Goal: Transaction & Acquisition: Purchase product/service

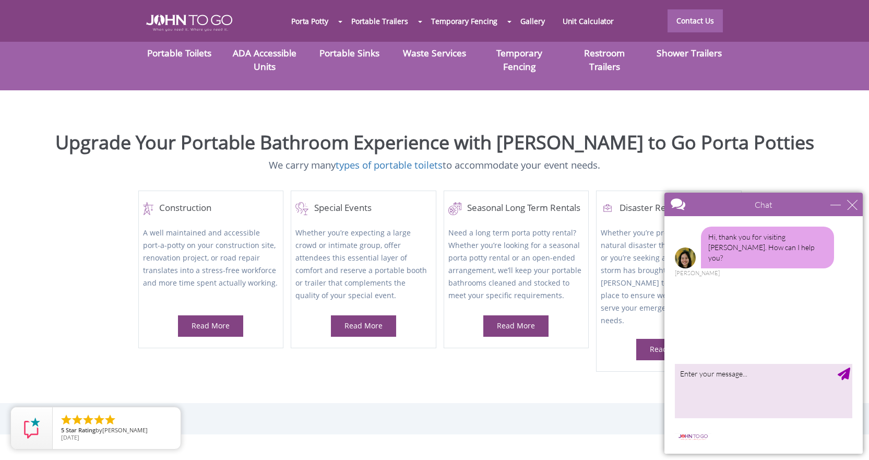
scroll to position [418, 0]
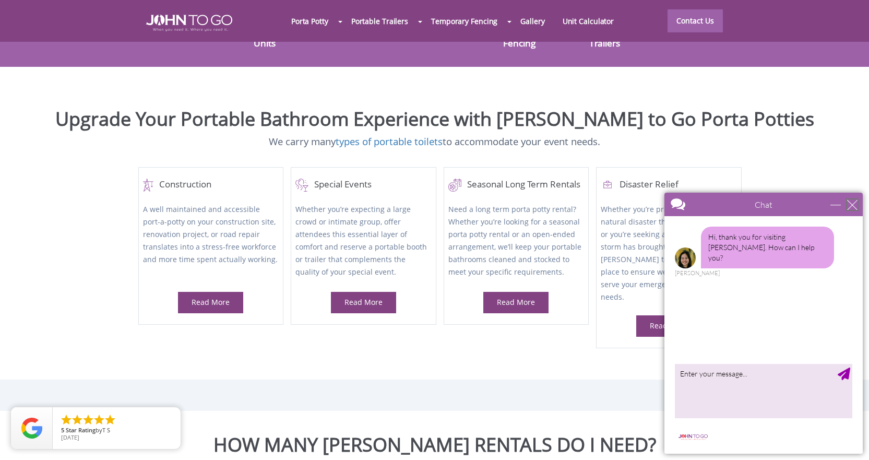
click at [855, 204] on div "close" at bounding box center [852, 204] width 10 height 10
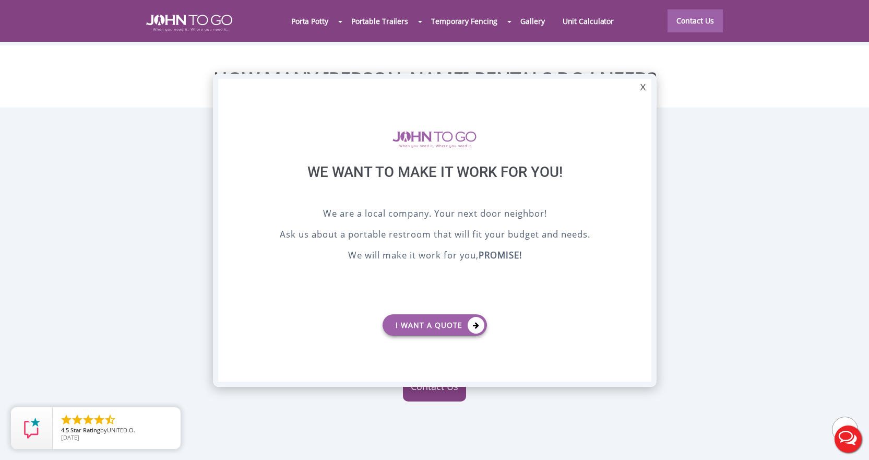
scroll to position [0, 0]
click at [646, 88] on div "X" at bounding box center [643, 88] width 16 height 18
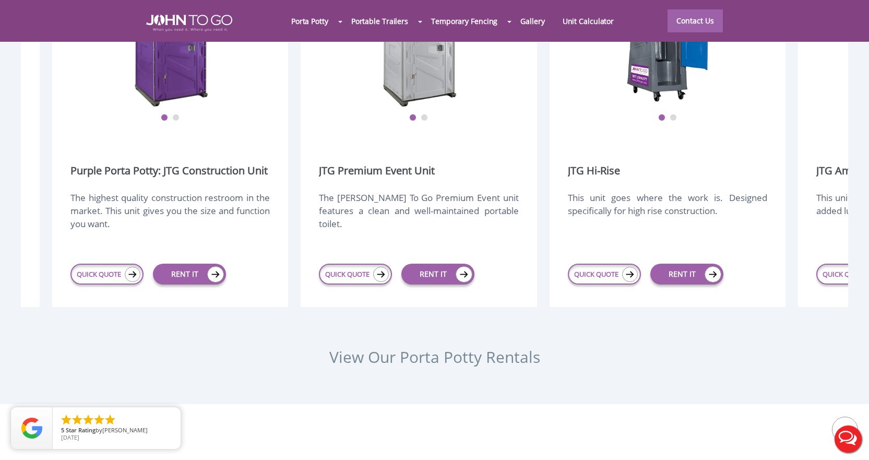
scroll to position [0, 225]
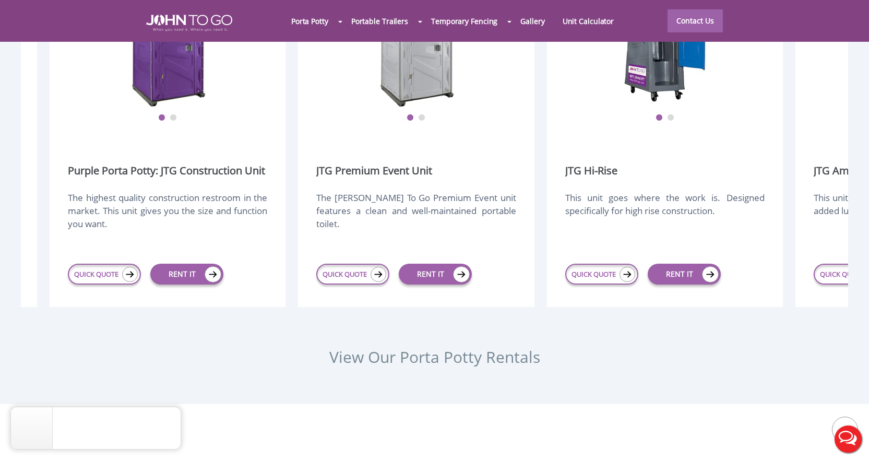
drag, startPoint x: 779, startPoint y: 114, endPoint x: 554, endPoint y: 103, distance: 225.3
click at [554, 103] on div "1 2 JTG Hi-Rise This unit goes where the work is. Designed specifically for hig…" at bounding box center [665, 136] width 236 height 342
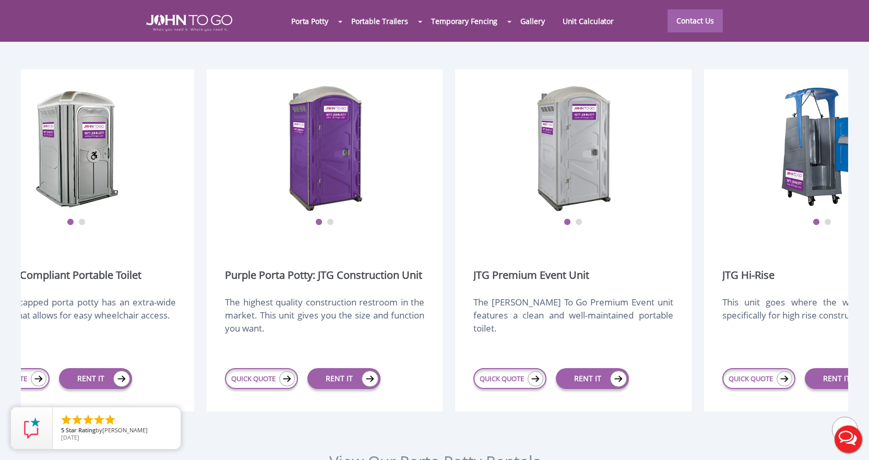
scroll to position [0, 0]
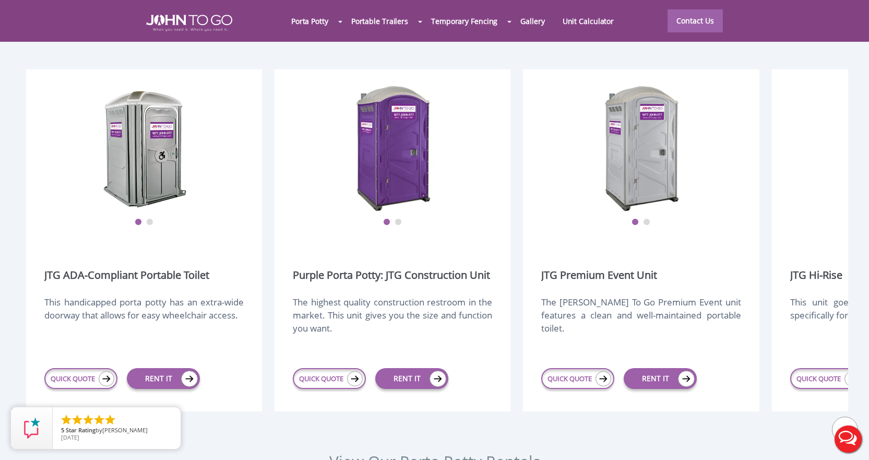
drag, startPoint x: 611, startPoint y: 192, endPoint x: 714, endPoint y: 299, distance: 149.2
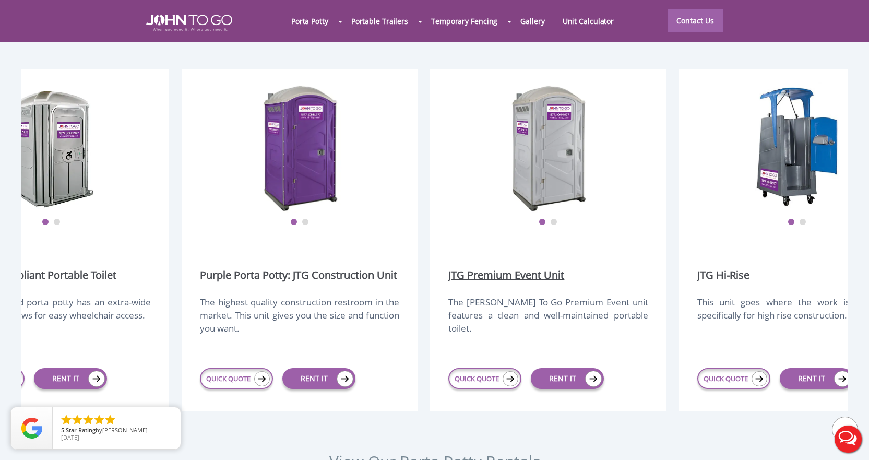
click at [475, 268] on link "JTG Premium Event Unit" at bounding box center [506, 275] width 116 height 15
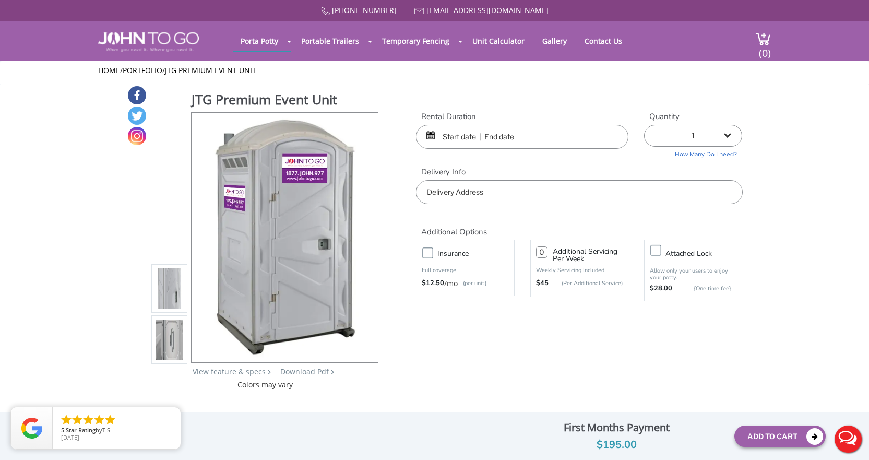
click at [443, 135] on input "text" at bounding box center [522, 137] width 212 height 24
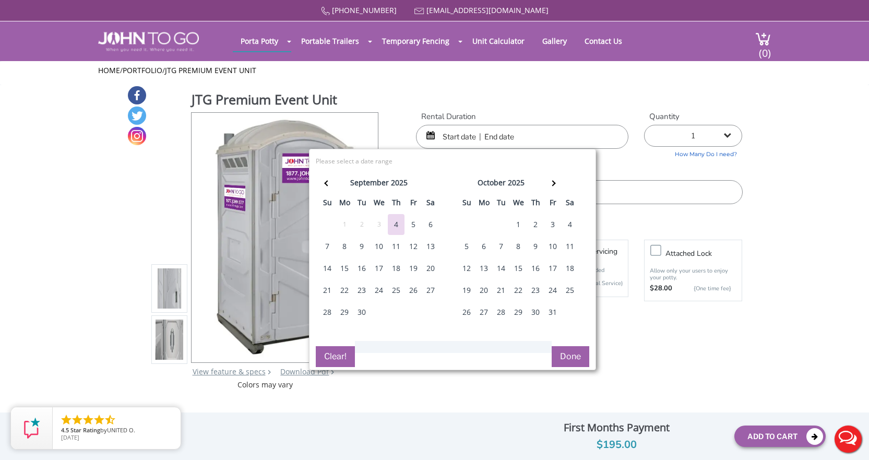
click at [518, 104] on div "JTG Premium Event Unit View feature & specs Download Pdf Product PDF Addon PDF …" at bounding box center [435, 237] width 616 height 305
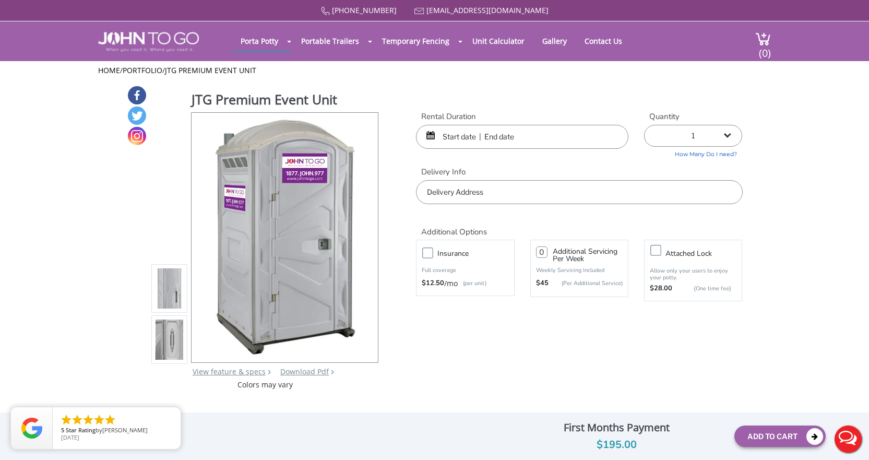
click at [478, 137] on input "text" at bounding box center [522, 137] width 212 height 24
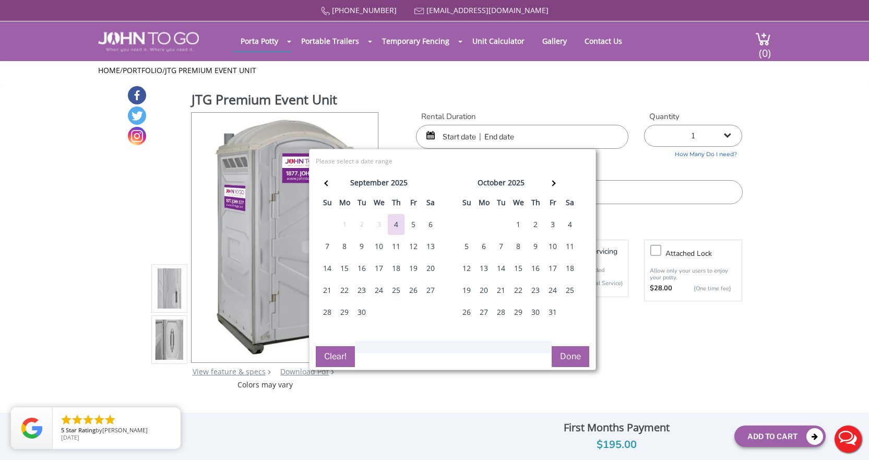
click at [329, 315] on div "28" at bounding box center [327, 312] width 17 height 21
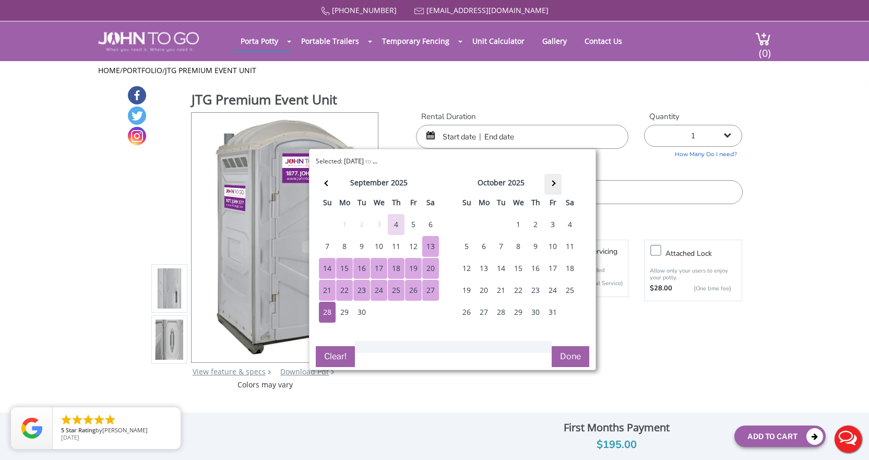
click at [557, 185] on th at bounding box center [553, 184] width 17 height 21
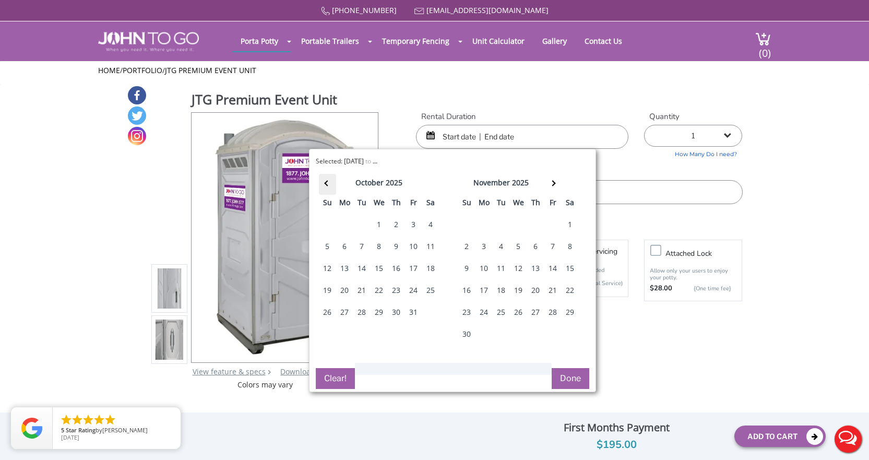
click at [328, 183] on span at bounding box center [327, 183] width 6 height 6
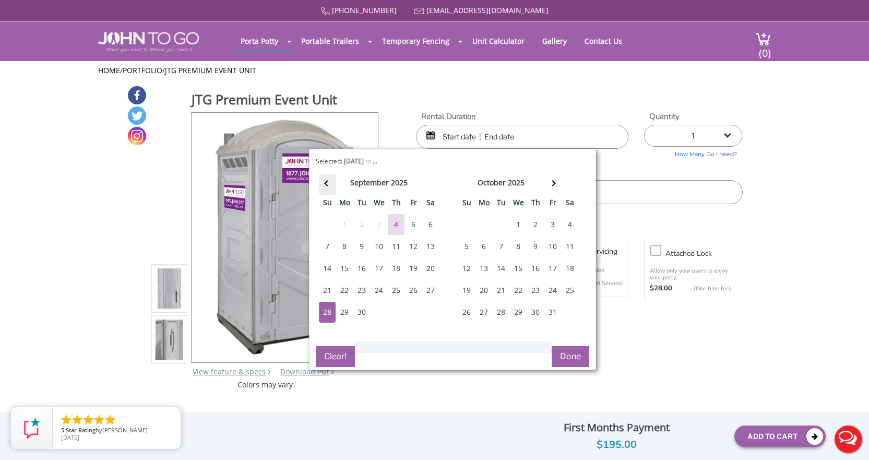
click at [328, 183] on span at bounding box center [327, 183] width 6 height 6
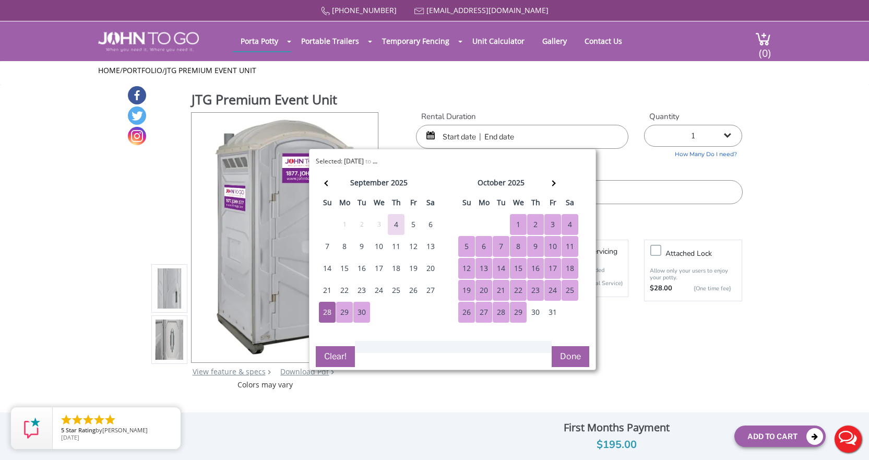
click at [569, 356] on button "Done" at bounding box center [571, 356] width 38 height 21
type input "0"
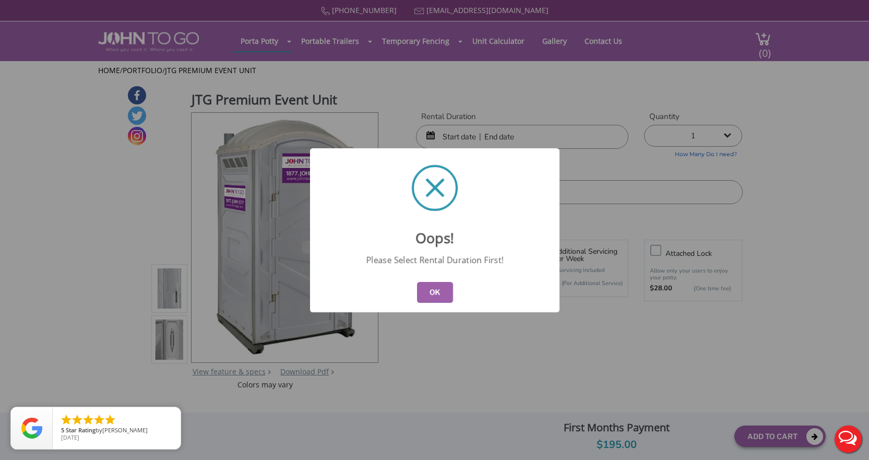
click at [433, 289] on button "OK" at bounding box center [435, 292] width 36 height 21
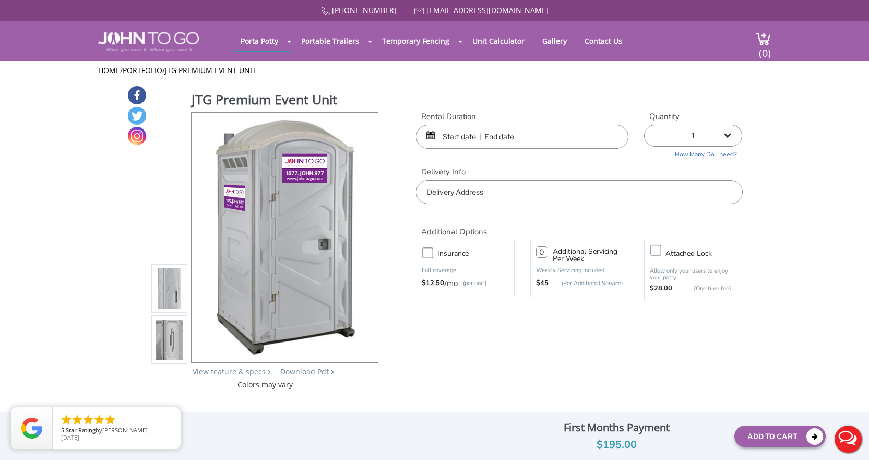
click at [462, 135] on input "text" at bounding box center [522, 137] width 212 height 24
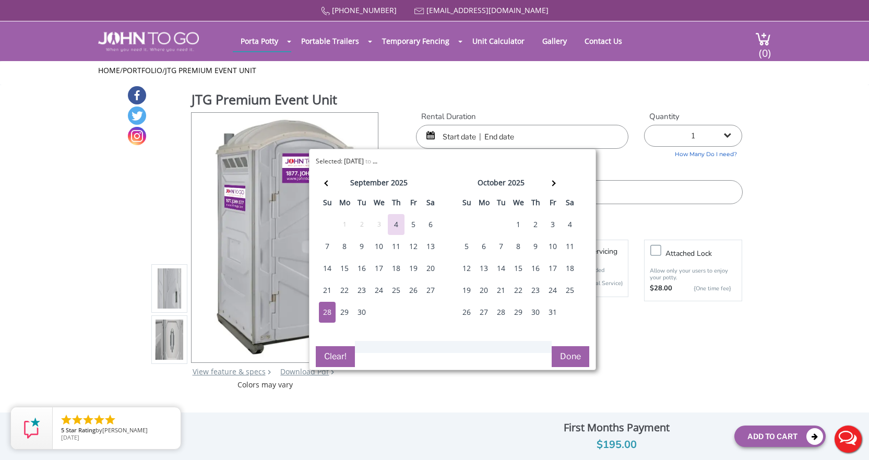
click at [328, 315] on div "28" at bounding box center [327, 312] width 17 height 21
type input "09/28/2025 to 09/28/2025"
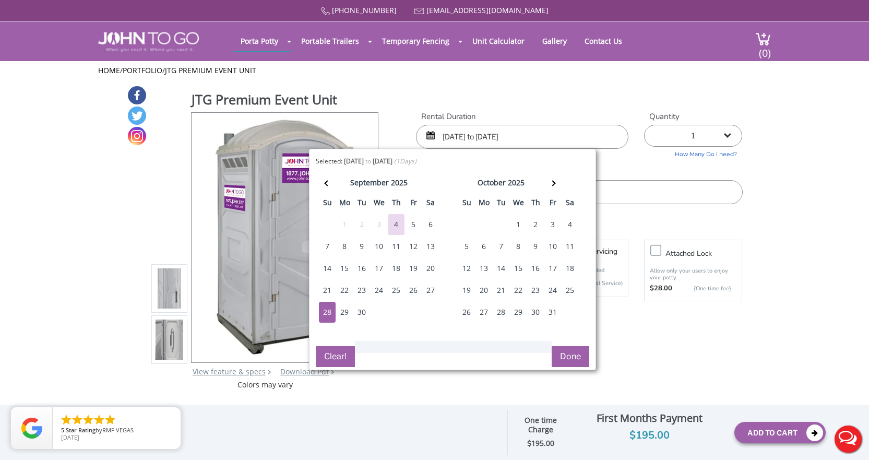
drag, startPoint x: 473, startPoint y: 151, endPoint x: 456, endPoint y: 179, distance: 32.6
click at [456, 179] on div "Selected: 09/28/2025 to 09/28/2025 ( 1 Days) error Please select a date range C…" at bounding box center [452, 259] width 287 height 221
click at [570, 358] on button "Done" at bounding box center [571, 356] width 38 height 21
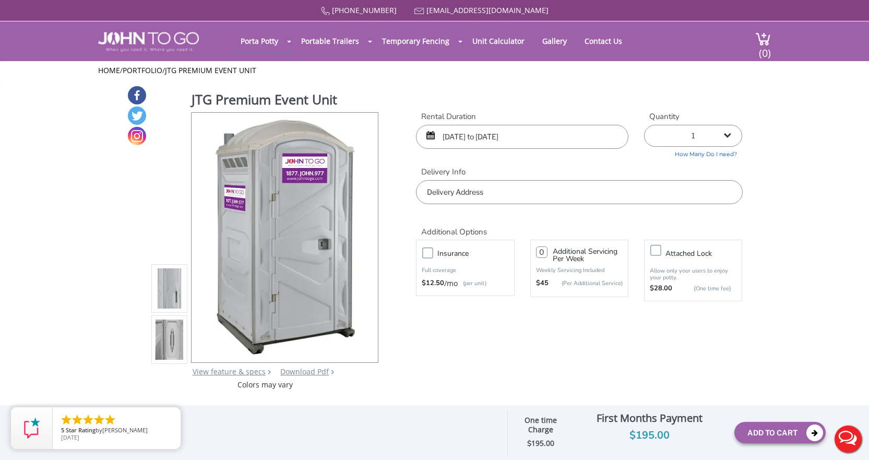
click at [727, 136] on select "1 2 (5% discount) 3 (8% discount) 4 (10% discount) 5 (12% discount) 6 (12% disc…" at bounding box center [693, 136] width 98 height 22
select select "4"
click at [644, 125] on select "1 2 (5% discount) 3 (8% discount) 4 (10% discount) 5 (12% discount) 6 (12% disc…" at bounding box center [693, 136] width 98 height 22
click at [496, 194] on input "text" at bounding box center [579, 192] width 326 height 24
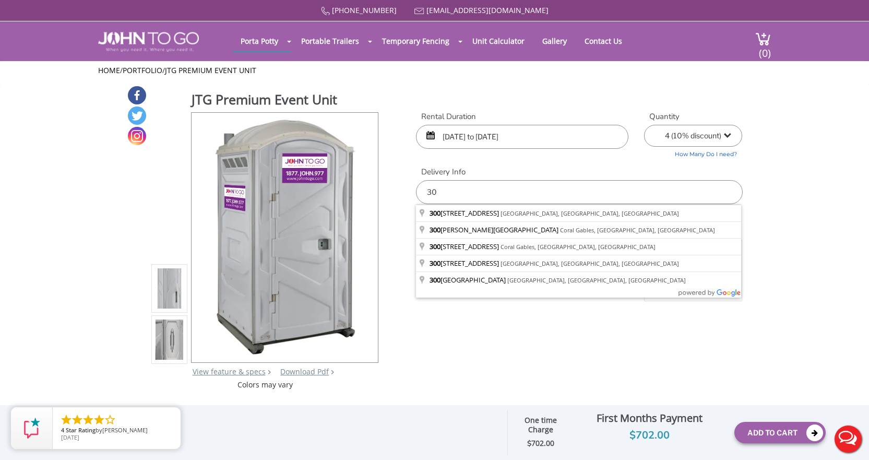
type input "3"
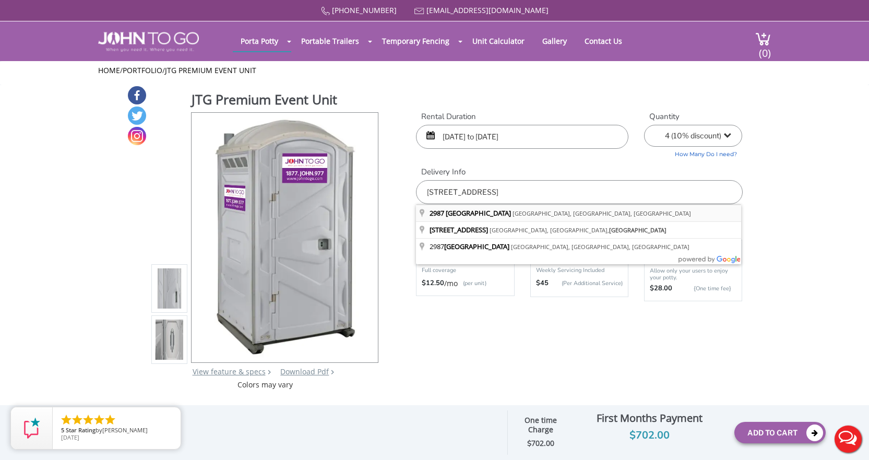
type input "2987 West Flagler Street, Miami, FL, USA"
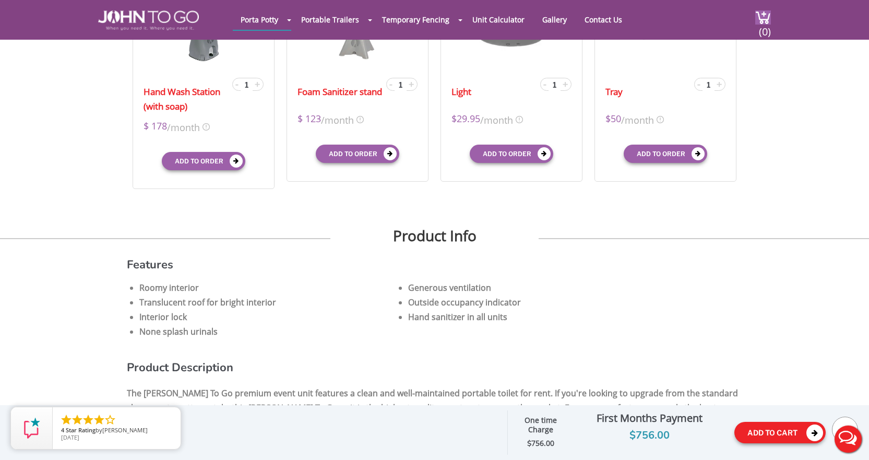
click at [784, 432] on button "Add To Cart" at bounding box center [780, 432] width 91 height 21
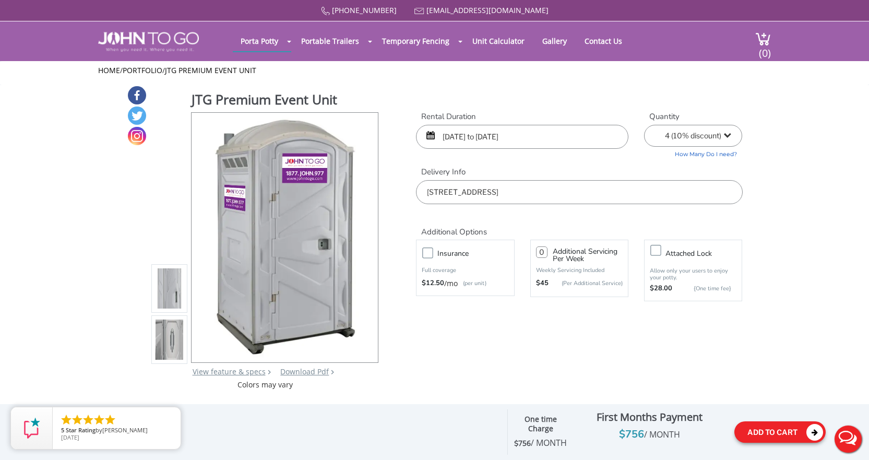
click at [813, 430] on icon at bounding box center [815, 432] width 17 height 17
click at [766, 43] on span "(0)" at bounding box center [765, 49] width 13 height 22
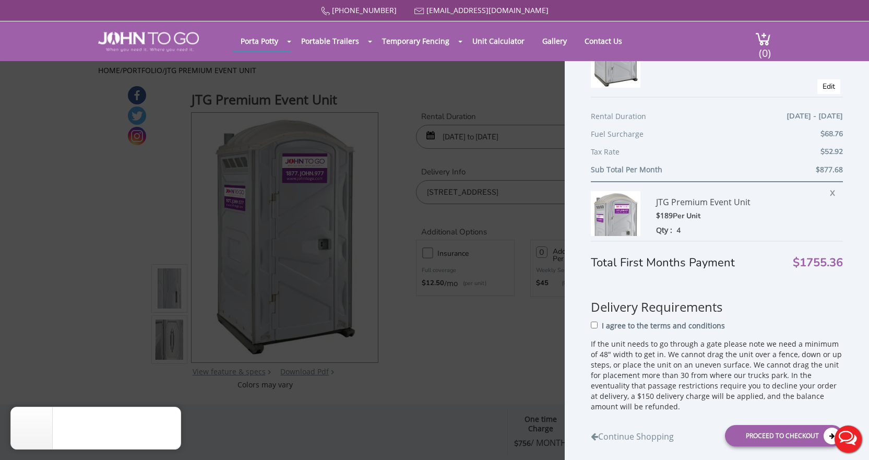
scroll to position [104, 0]
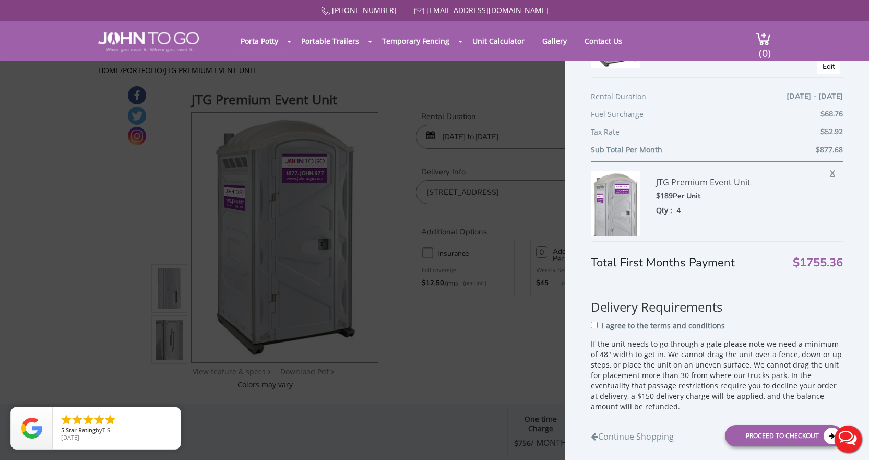
click at [830, 176] on span "X" at bounding box center [835, 172] width 10 height 14
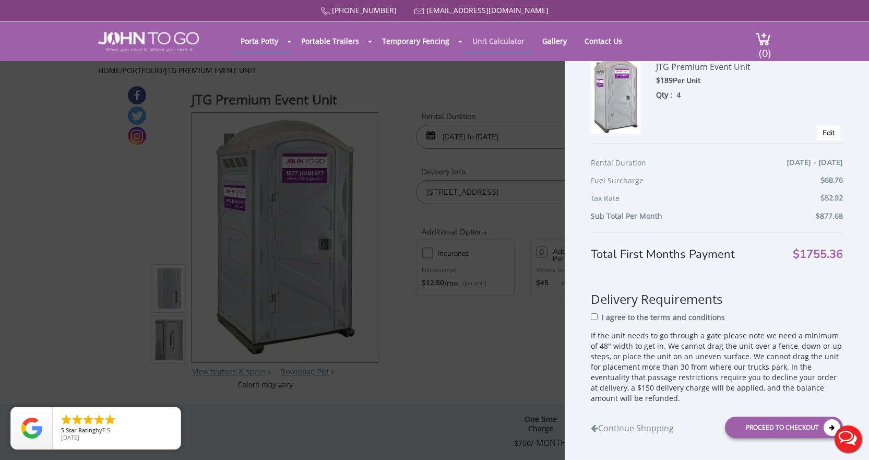
scroll to position [38, 0]
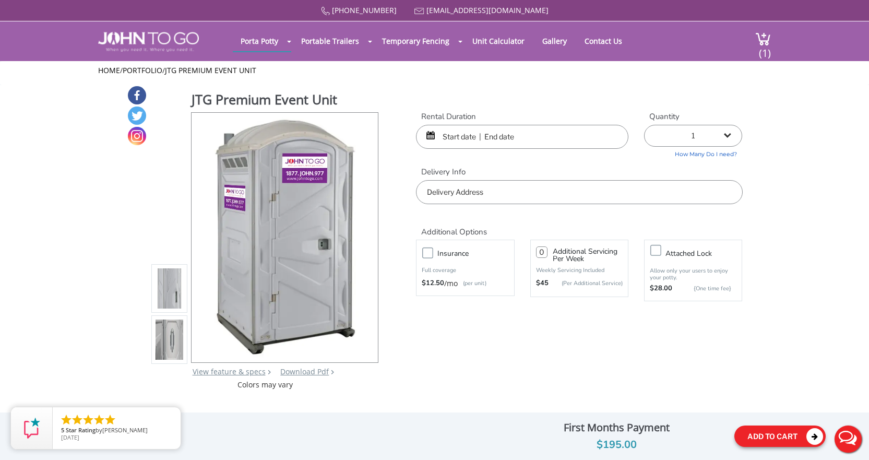
click at [819, 436] on icon at bounding box center [815, 436] width 17 height 17
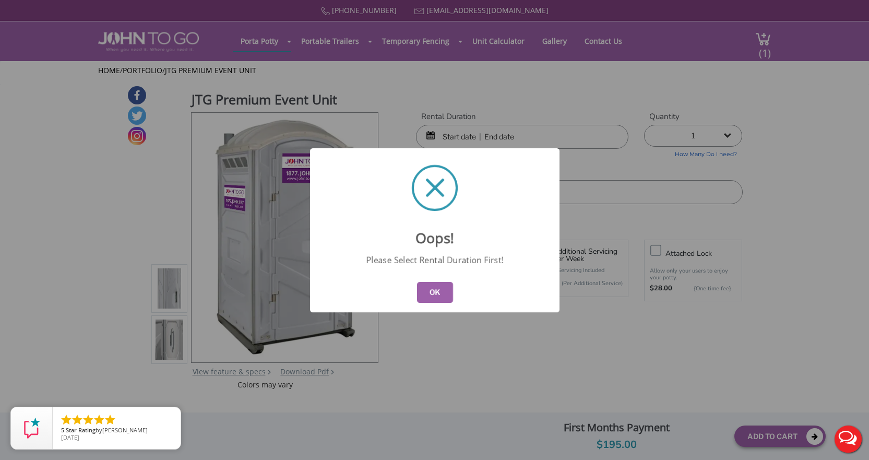
click at [435, 298] on button "OK" at bounding box center [435, 292] width 36 height 21
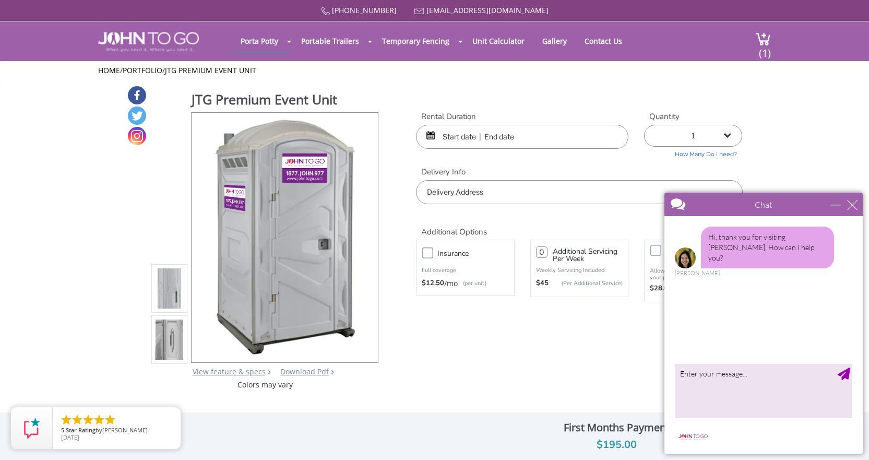
click at [469, 137] on input "text" at bounding box center [522, 137] width 212 height 24
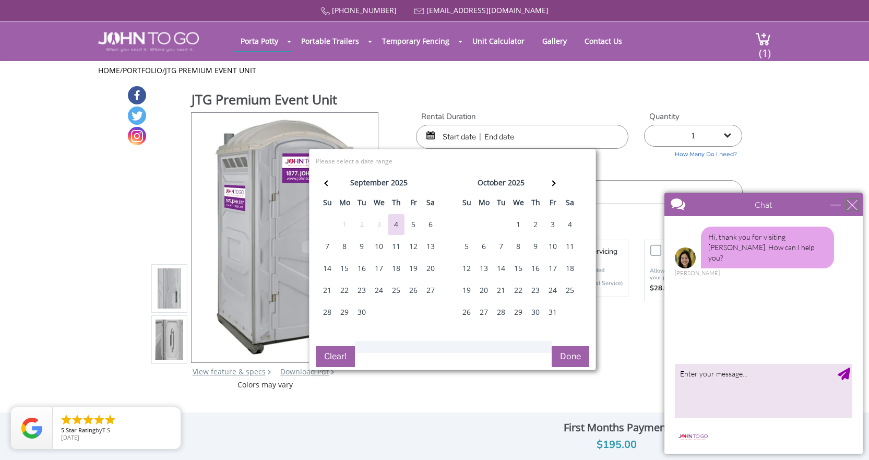
click at [853, 202] on div "close" at bounding box center [852, 204] width 10 height 10
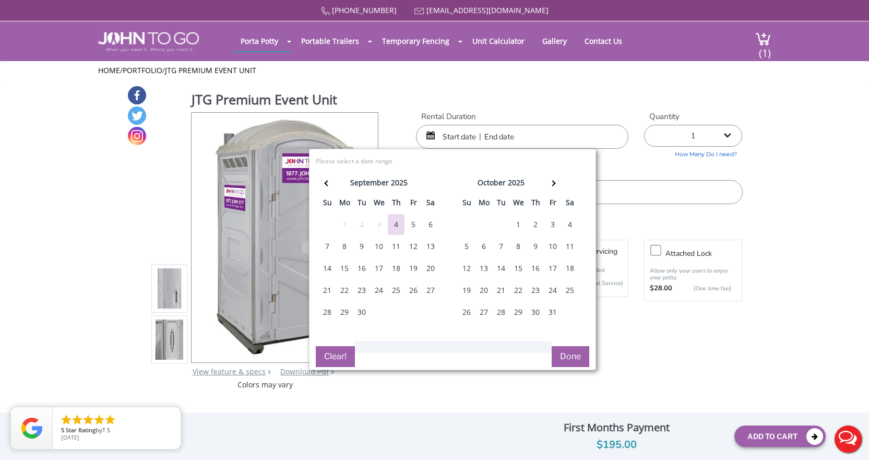
click at [328, 312] on div "28" at bounding box center [327, 312] width 17 height 21
click at [566, 354] on button "Done" at bounding box center [571, 356] width 38 height 21
type input "0"
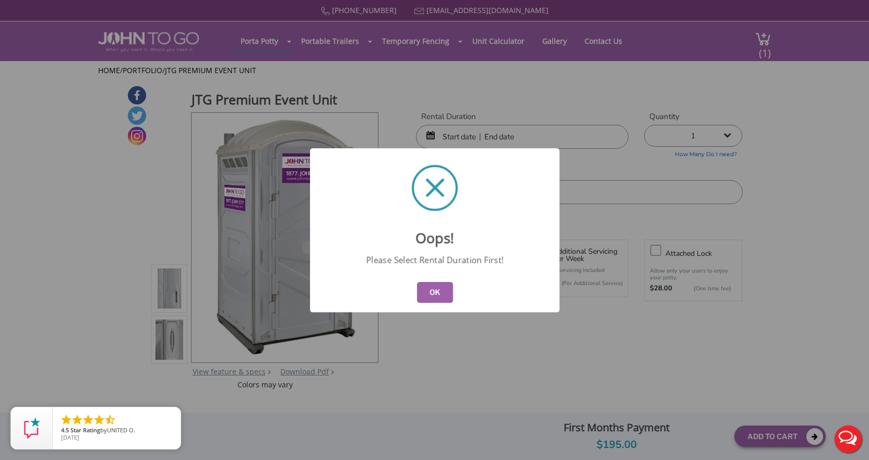
click at [439, 291] on button "OK" at bounding box center [435, 292] width 36 height 21
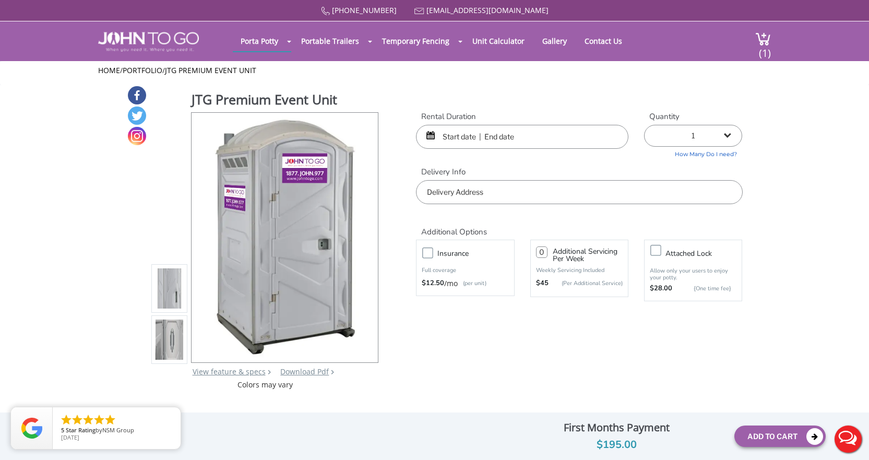
click at [470, 137] on input "text" at bounding box center [522, 137] width 212 height 24
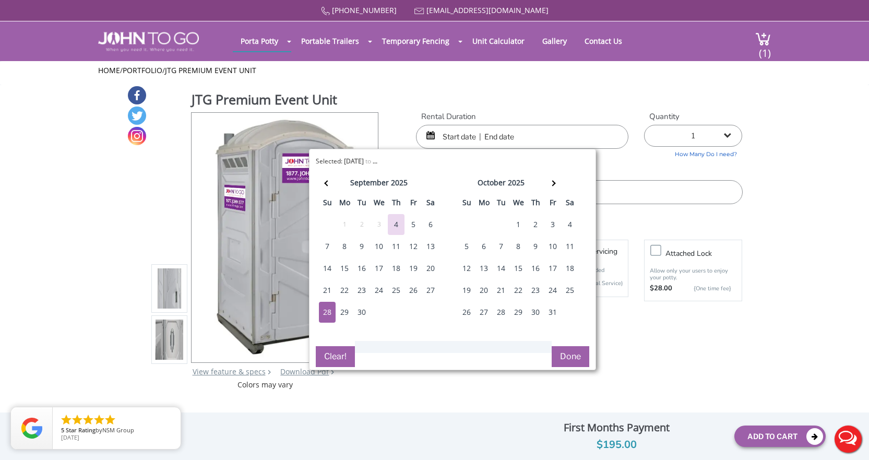
click at [325, 314] on div "28" at bounding box center [327, 312] width 17 height 21
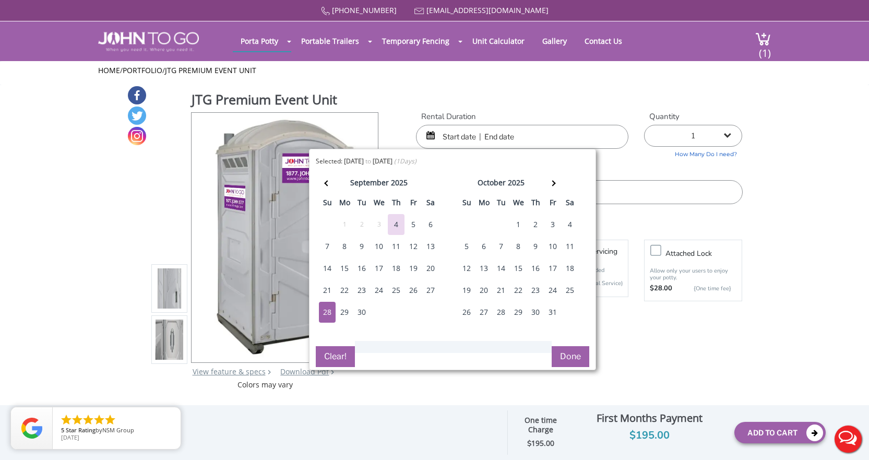
type input "09/28/2025 to 09/28/2025"
click at [571, 360] on button "Done" at bounding box center [571, 356] width 38 height 21
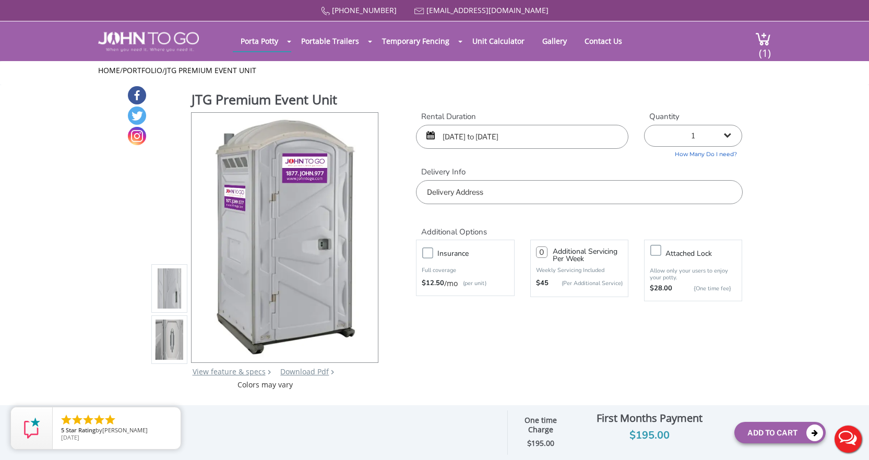
click at [729, 135] on select "1 2 (5% discount) 3 (8% discount) 4 (10% discount) 5 (12% discount) 6 (12% disc…" at bounding box center [693, 136] width 98 height 22
select select "4"
click at [644, 125] on select "1 2 (5% discount) 3 (8% discount) 4 (10% discount) 5 (12% discount) 6 (12% disc…" at bounding box center [693, 136] width 98 height 22
click at [439, 193] on input "text" at bounding box center [579, 192] width 326 height 24
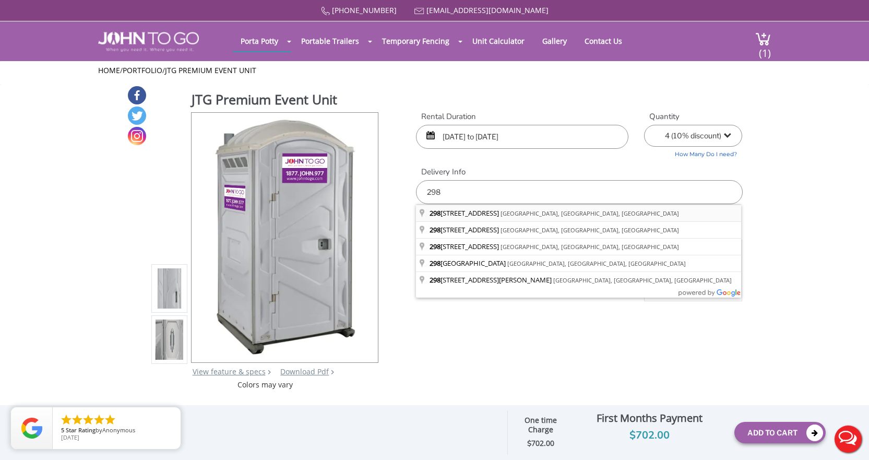
type input "2987 West Flagler Street, Miami, FL, USA"
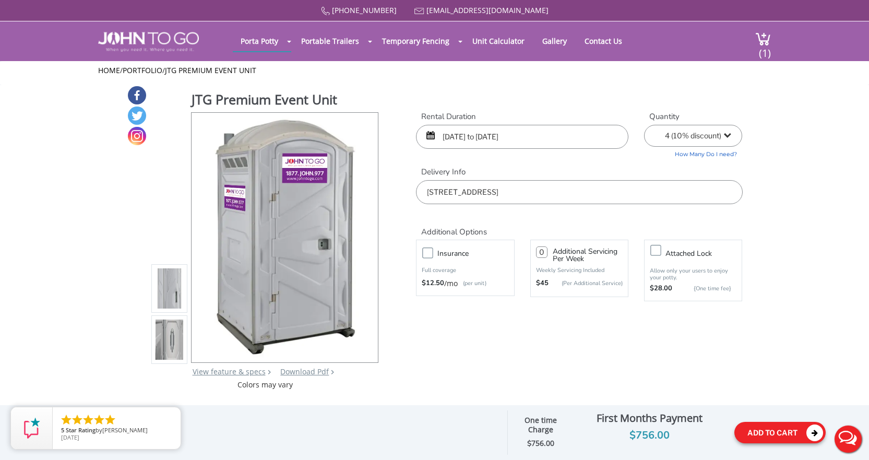
click at [812, 432] on icon at bounding box center [815, 432] width 17 height 17
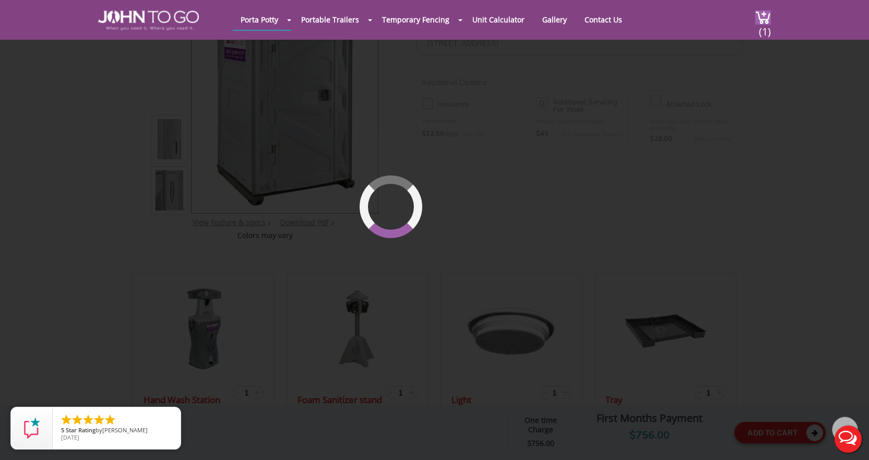
scroll to position [111, 0]
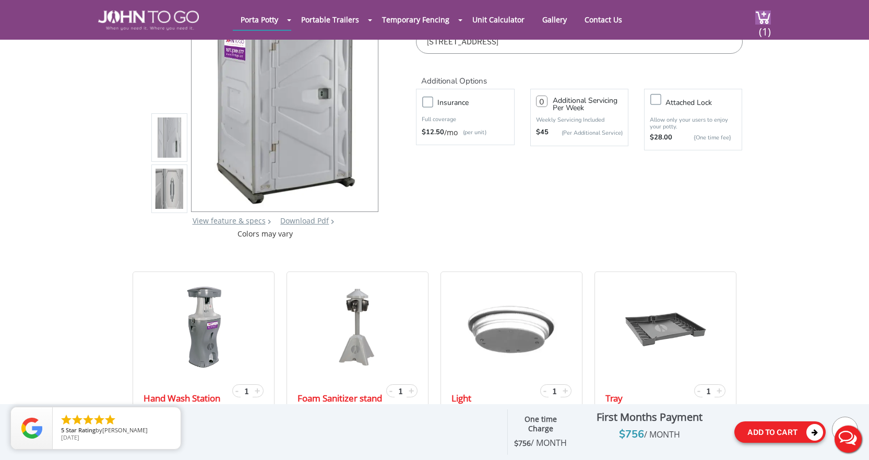
click at [816, 432] on icon at bounding box center [815, 432] width 17 height 17
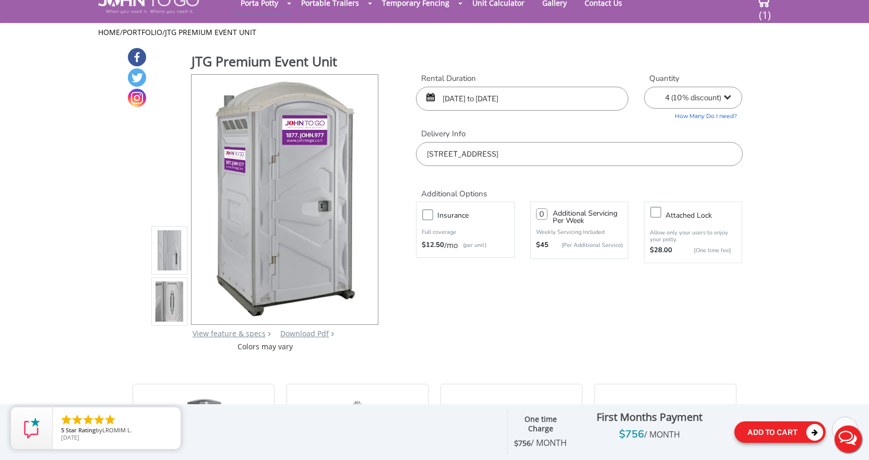
scroll to position [0, 0]
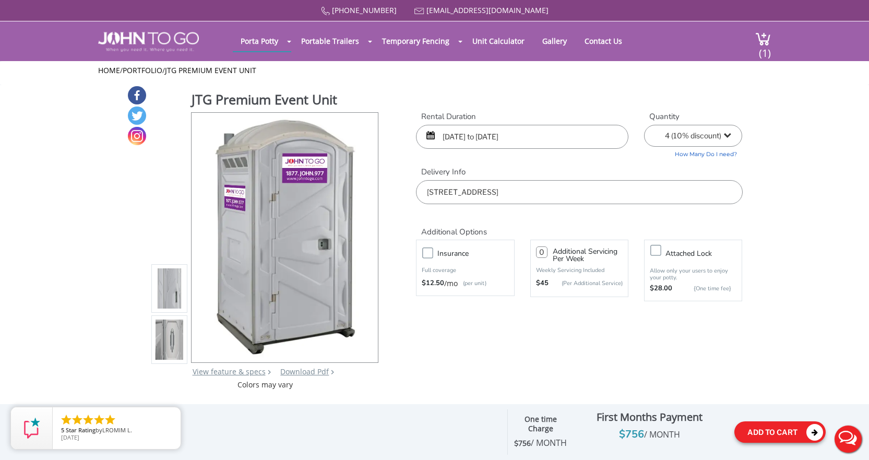
click at [766, 430] on button "Add To Cart" at bounding box center [780, 431] width 91 height 21
click at [814, 430] on icon at bounding box center [815, 432] width 17 height 17
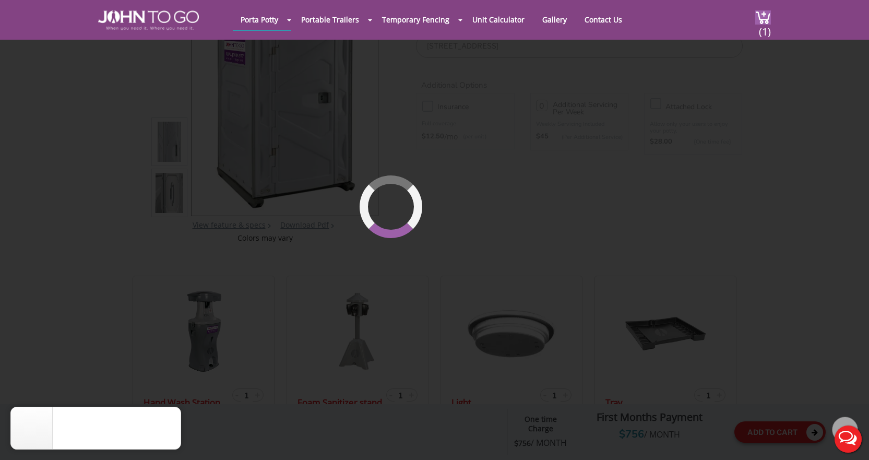
scroll to position [111, 0]
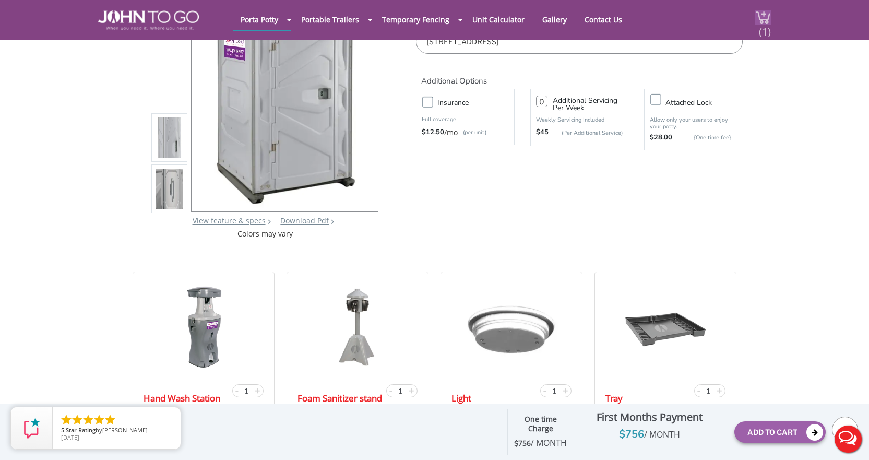
click at [768, 25] on span "(1)" at bounding box center [765, 27] width 13 height 22
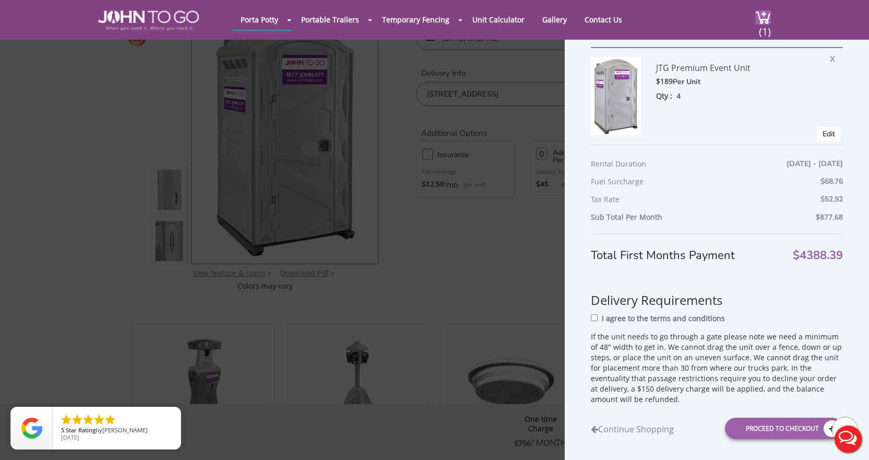
scroll to position [764, 0]
click at [823, 133] on link "Edit" at bounding box center [829, 133] width 13 height 10
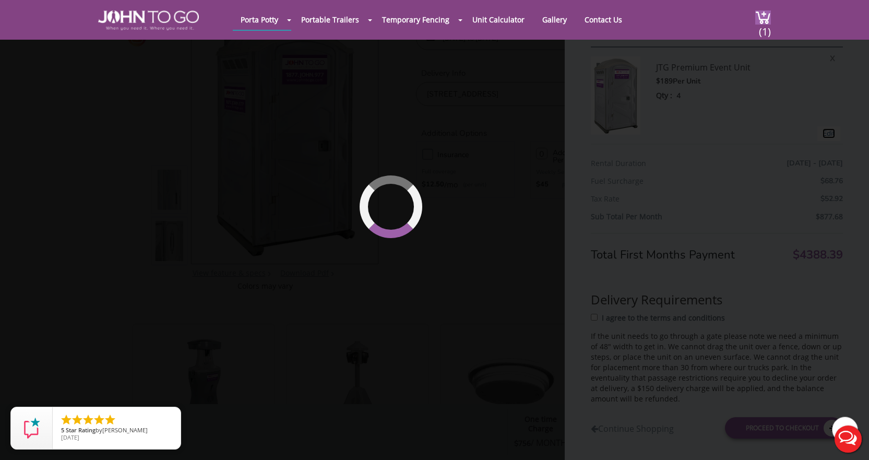
type input "09/28/2025 to 09/28/2025"
select select "4"
type input "0"
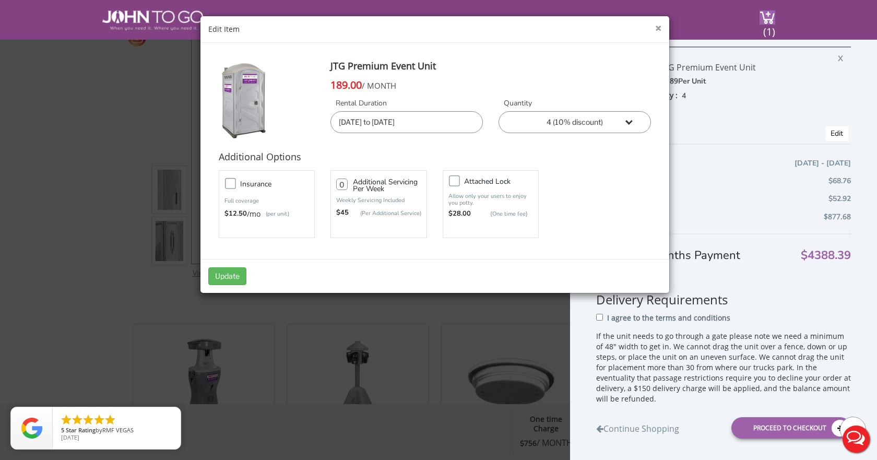
click at [660, 28] on button "×" at bounding box center [658, 28] width 6 height 11
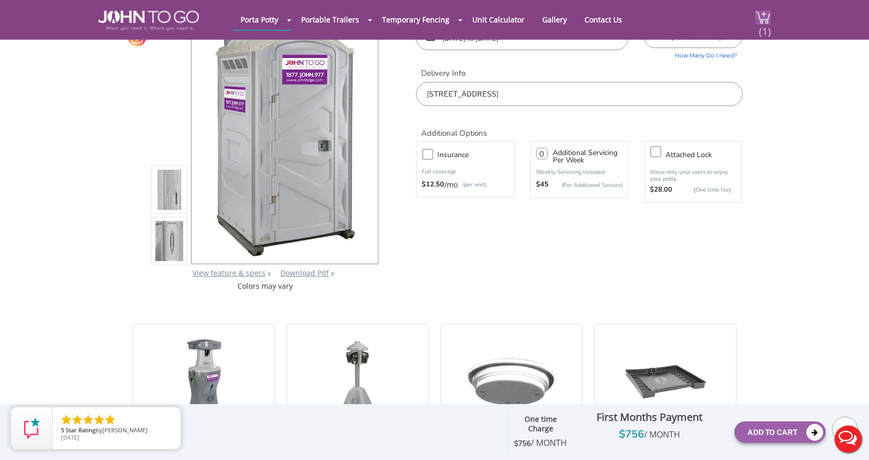
click at [765, 15] on img at bounding box center [763, 17] width 16 height 14
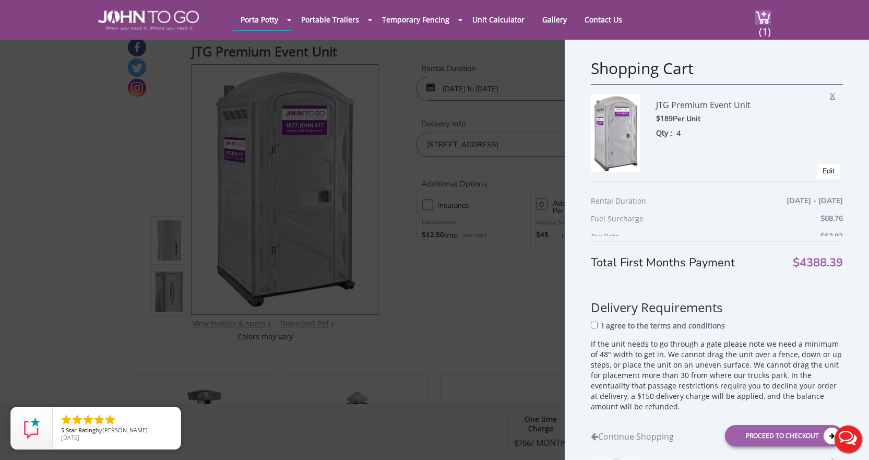
scroll to position [7, 0]
click at [830, 96] on span "X" at bounding box center [835, 95] width 10 height 14
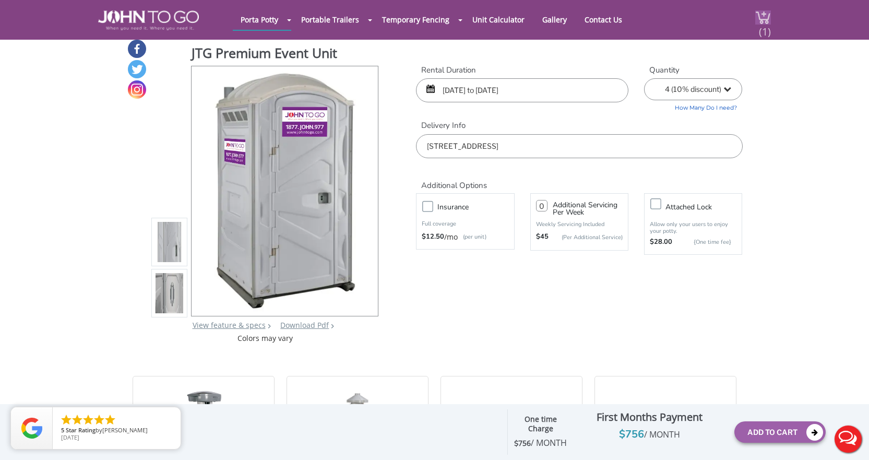
click at [765, 28] on span "(1)" at bounding box center [765, 27] width 13 height 22
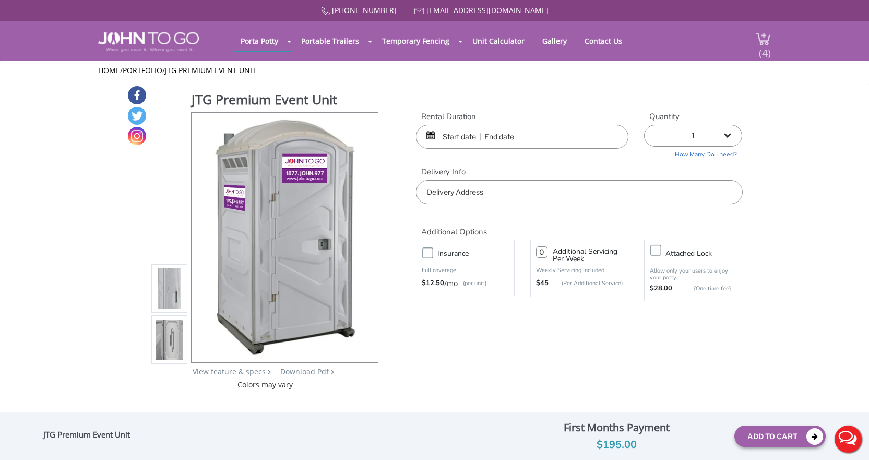
click at [759, 38] on span "(4)" at bounding box center [765, 49] width 13 height 22
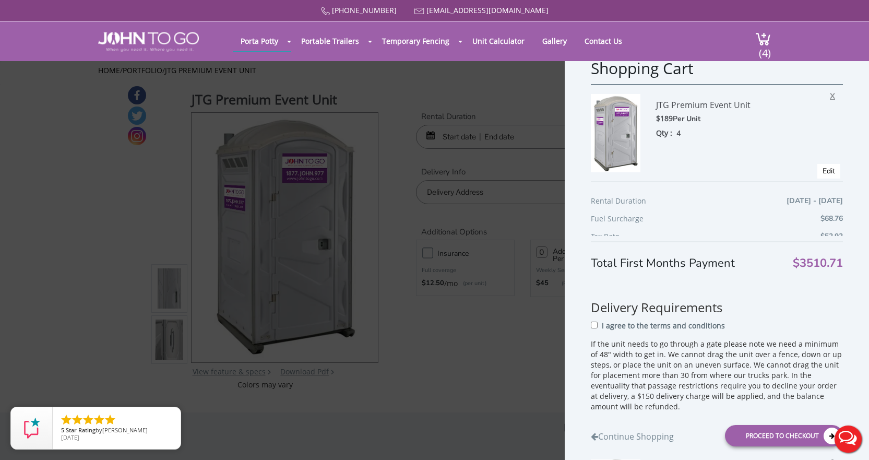
click at [830, 97] on span "X" at bounding box center [835, 95] width 10 height 14
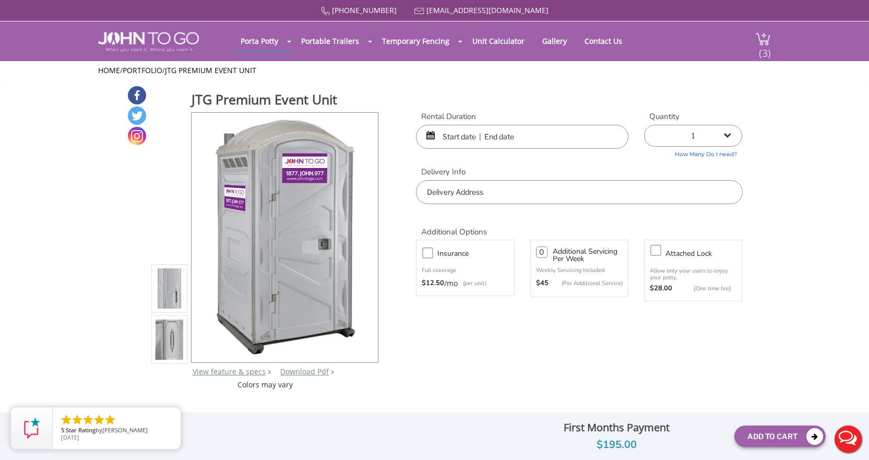
click at [763, 35] on img at bounding box center [763, 39] width 16 height 14
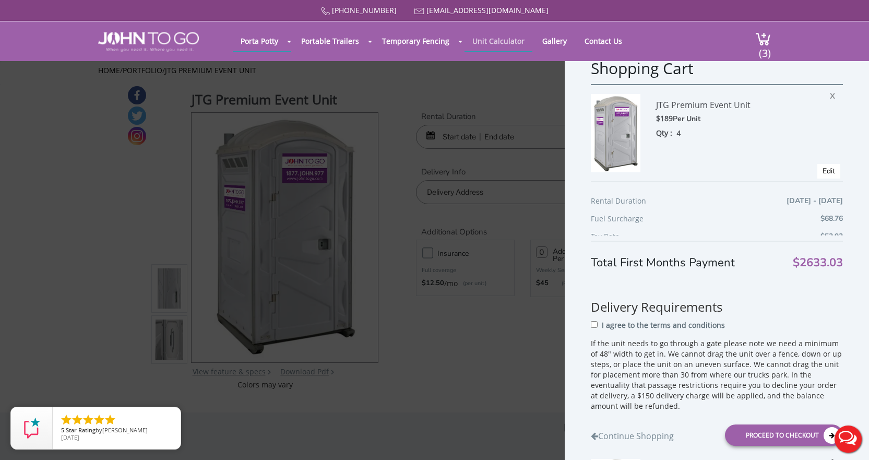
drag, startPoint x: 825, startPoint y: 93, endPoint x: 492, endPoint y: 38, distance: 337.6
click at [830, 93] on span "X" at bounding box center [835, 95] width 10 height 14
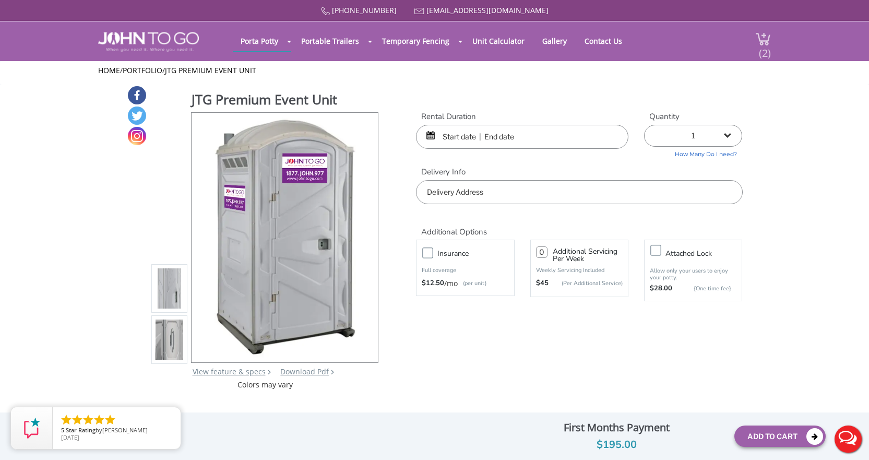
click at [761, 37] on img at bounding box center [763, 39] width 16 height 14
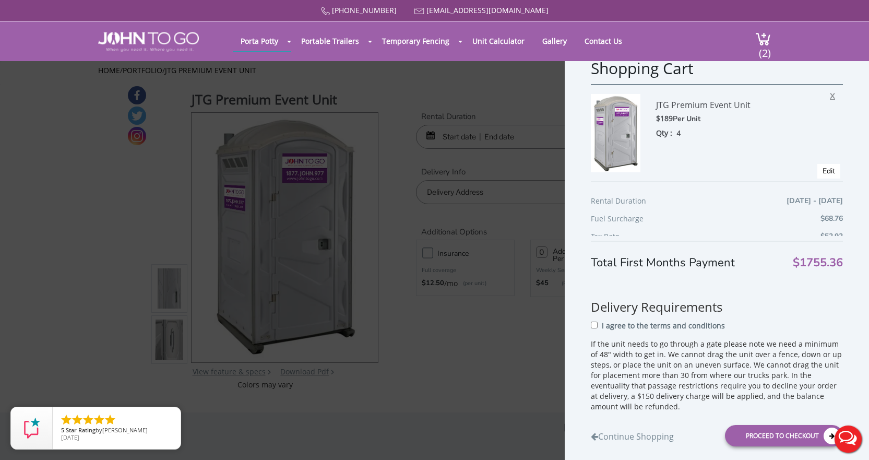
click at [830, 97] on span "X" at bounding box center [835, 95] width 10 height 14
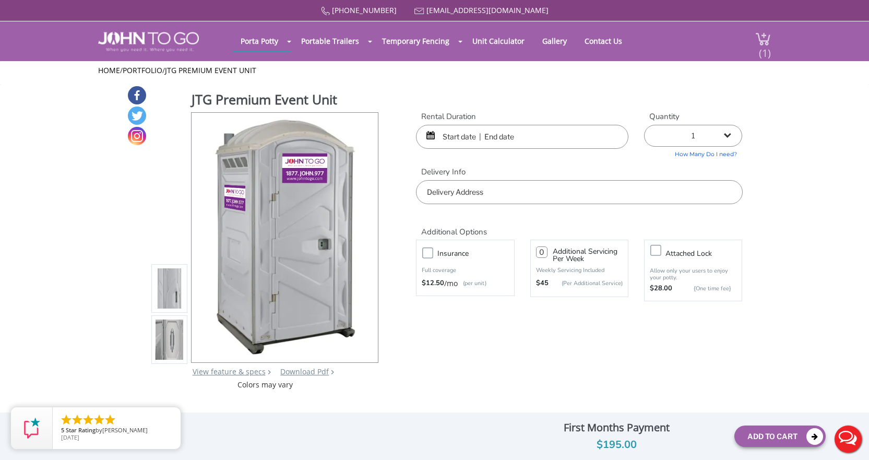
click at [763, 36] on img at bounding box center [763, 39] width 16 height 14
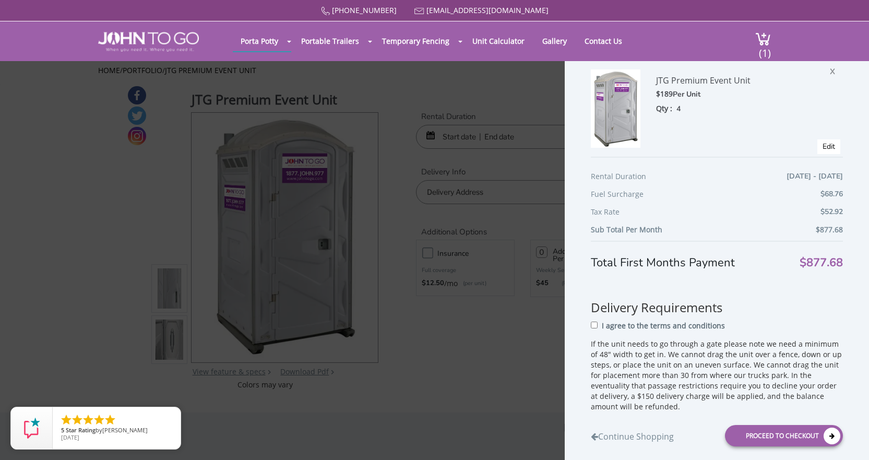
scroll to position [38, 0]
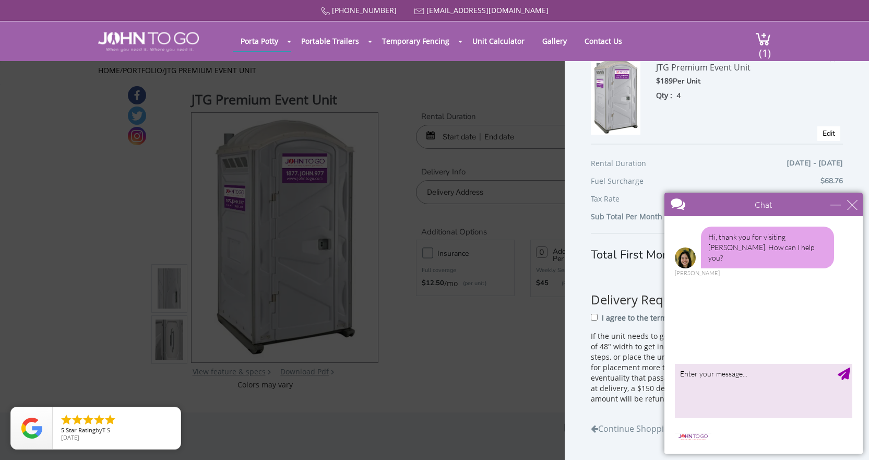
click at [844, 31] on header "Porta Potty Portable Toilets ADA Accessible Units Portable Sinks Waste Services…" at bounding box center [434, 41] width 869 height 40
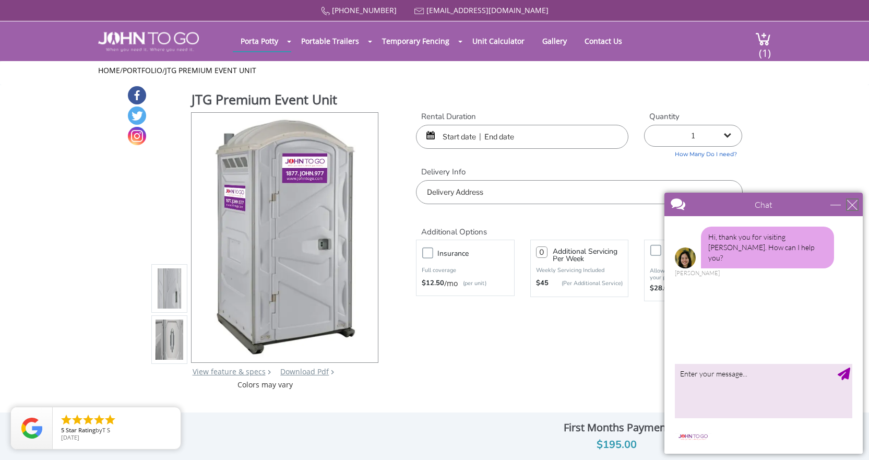
click at [851, 205] on div "close" at bounding box center [852, 204] width 10 height 10
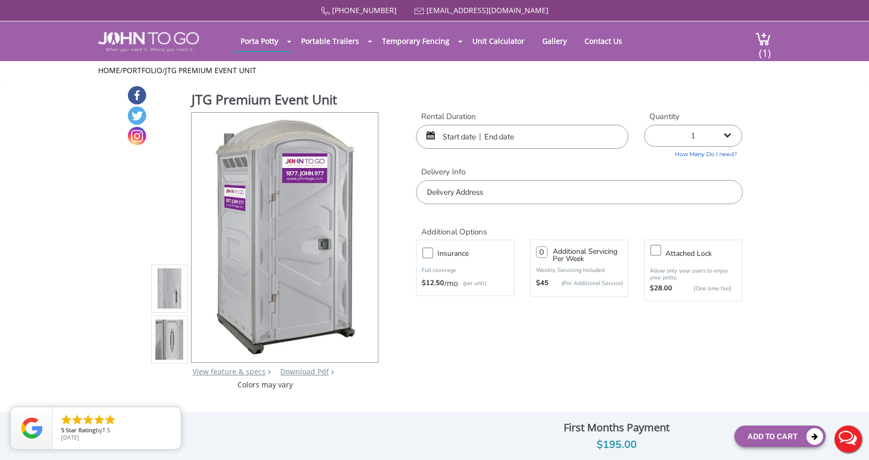
scroll to position [0, 0]
click at [766, 46] on span "(1)" at bounding box center [765, 49] width 13 height 22
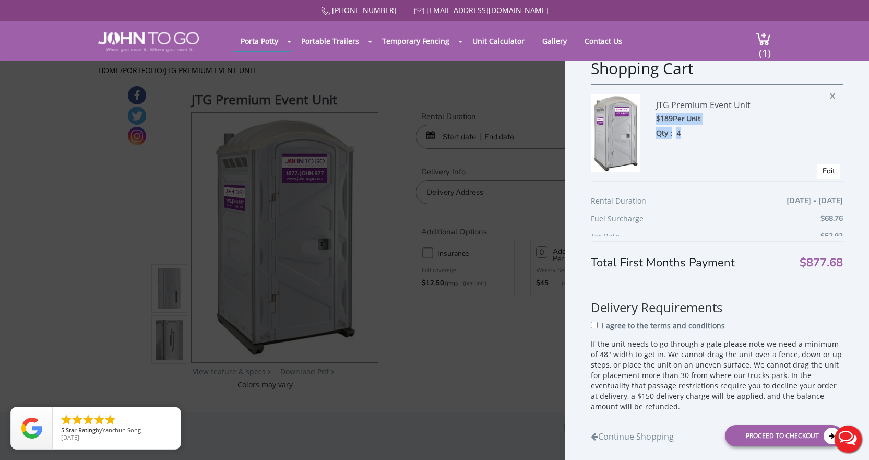
drag, startPoint x: 800, startPoint y: 132, endPoint x: 801, endPoint y: 104, distance: 27.7
click at [801, 101] on div "JTG Premium Event Unit $189 Per Unit Qty : 4 X" at bounding box center [732, 116] width 182 height 45
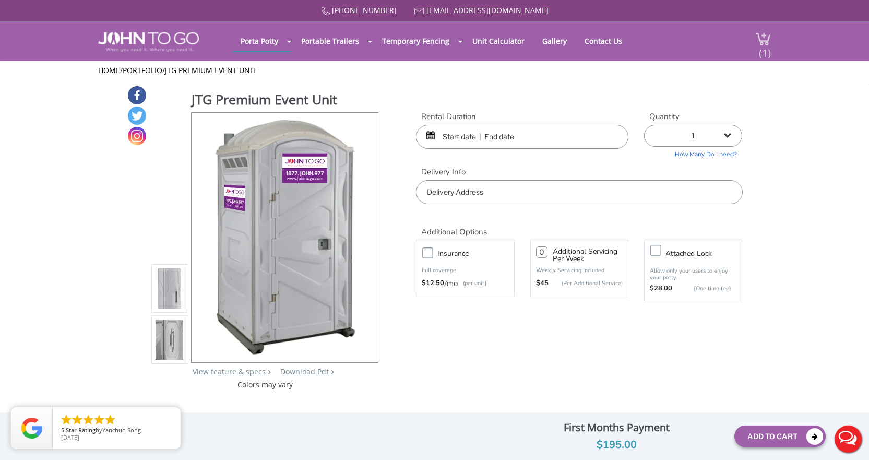
click at [760, 37] on img at bounding box center [763, 39] width 16 height 14
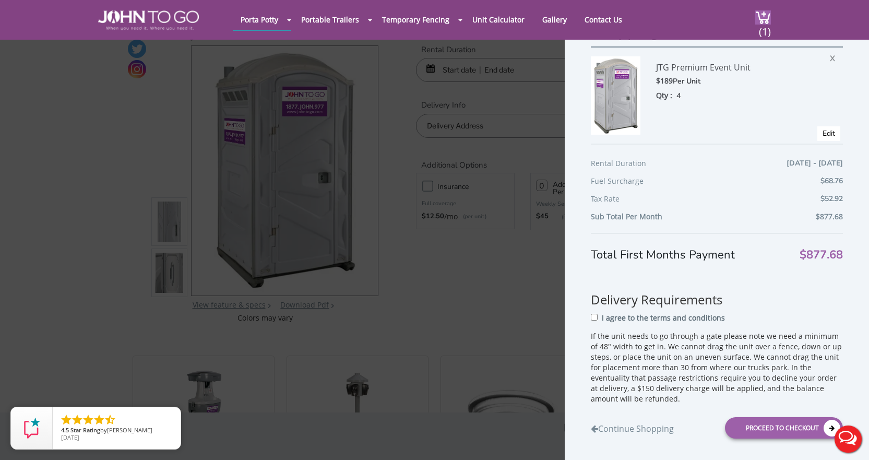
scroll to position [52, 0]
